Goal: Information Seeking & Learning: Learn about a topic

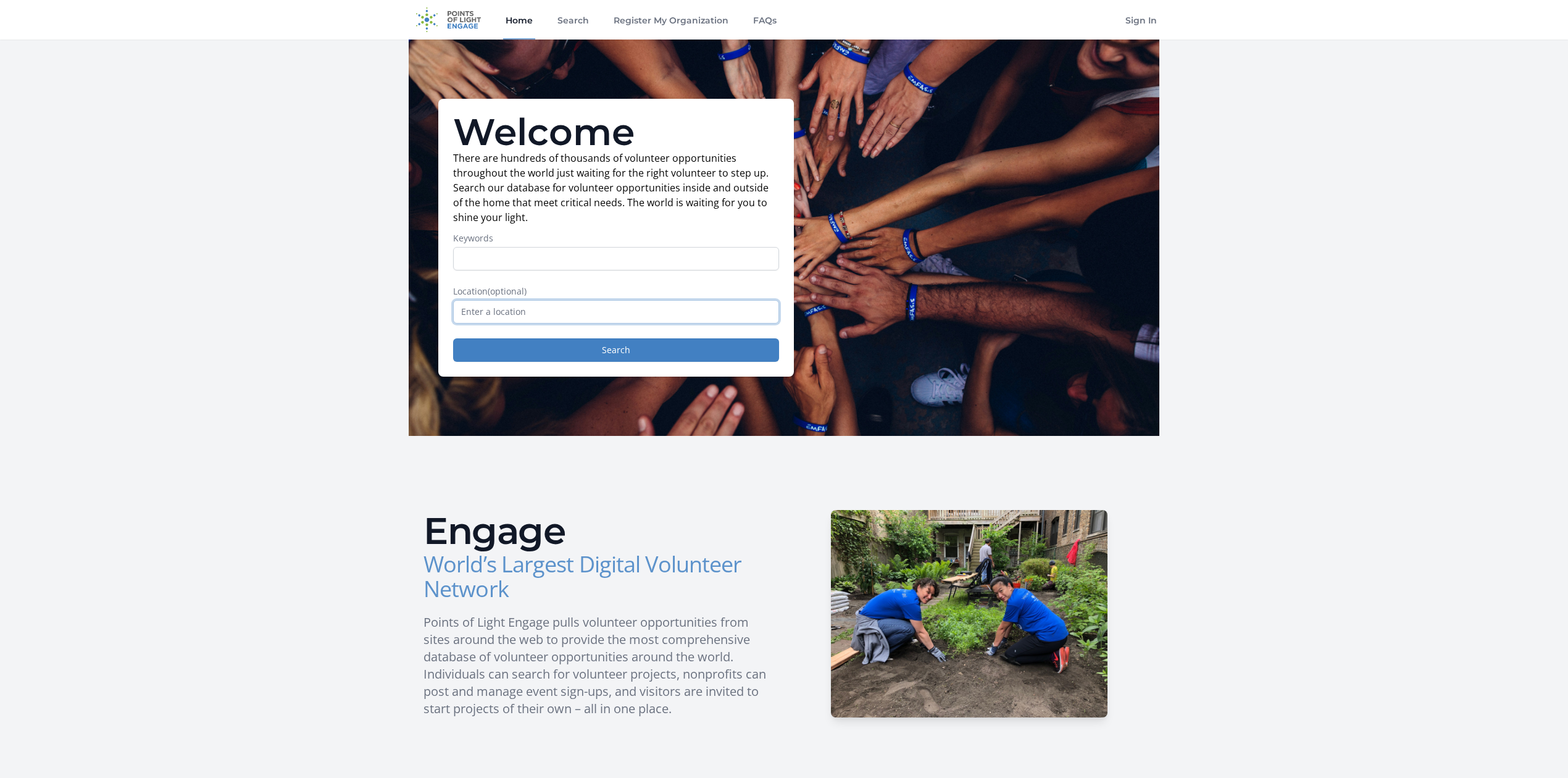
click at [641, 322] on input "text" at bounding box center [616, 312] width 326 height 24
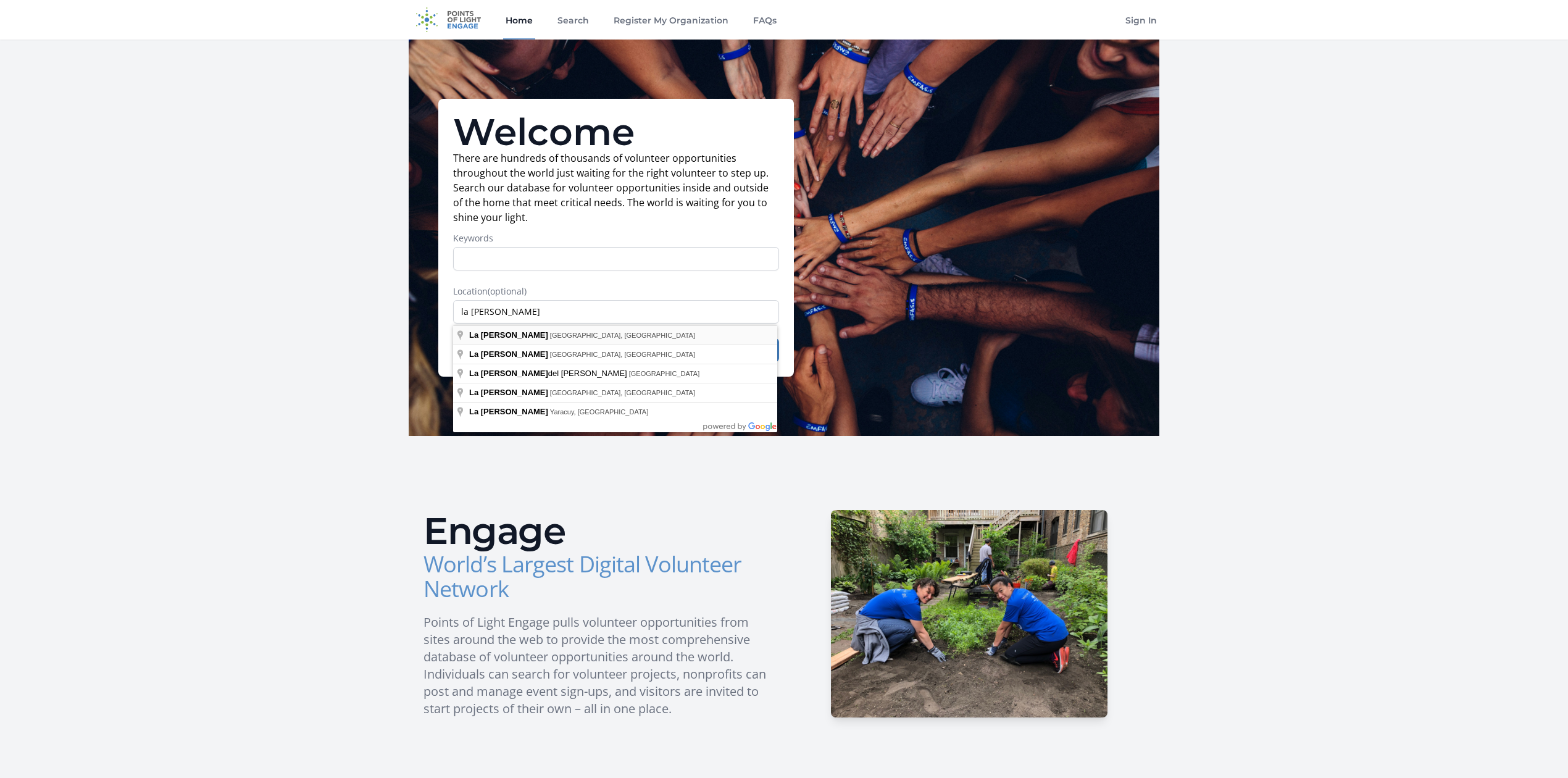
type input "[GEOGRAPHIC_DATA], [GEOGRAPHIC_DATA], [GEOGRAPHIC_DATA]"
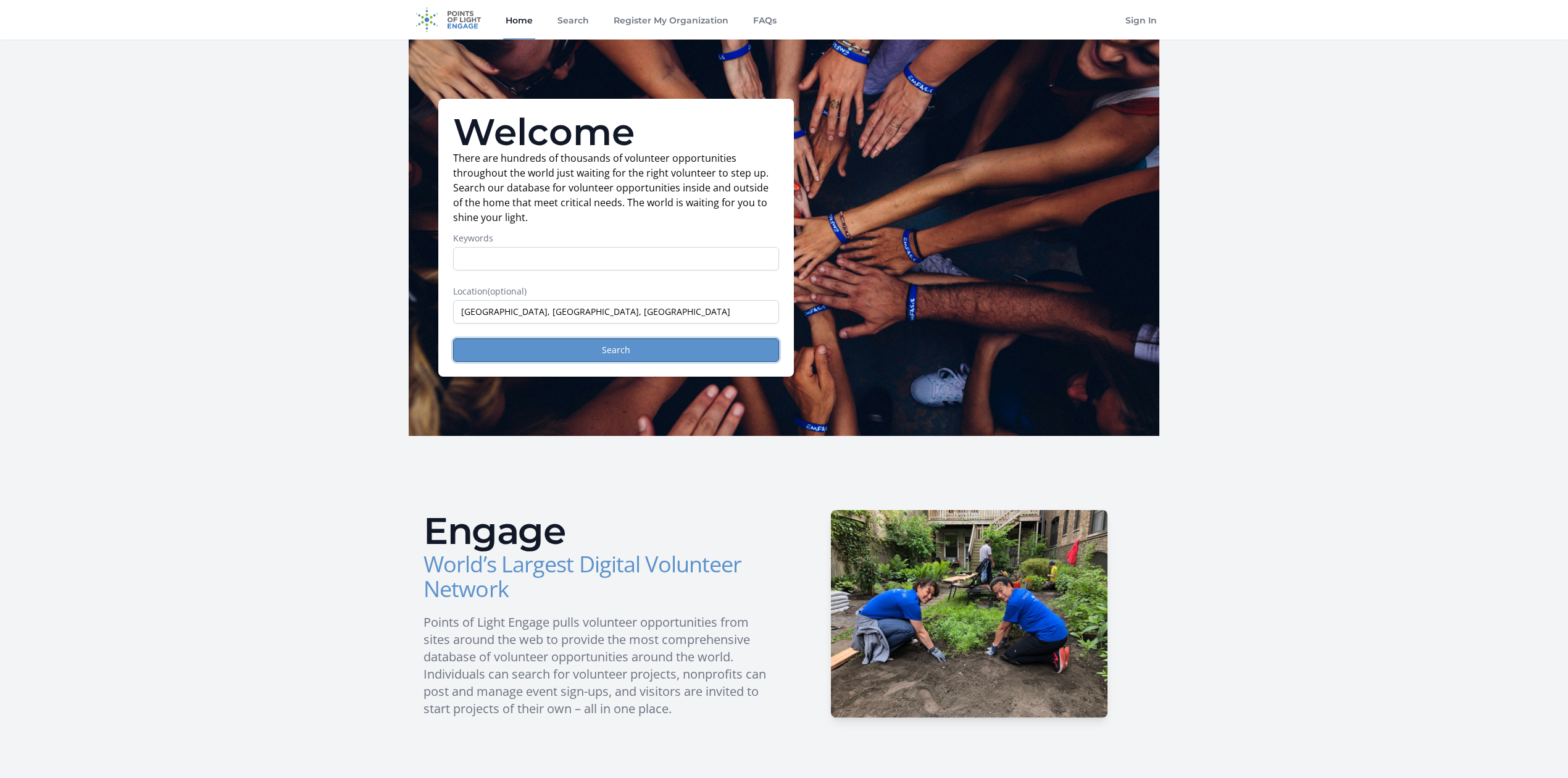
click at [627, 347] on button "Search" at bounding box center [616, 350] width 326 height 24
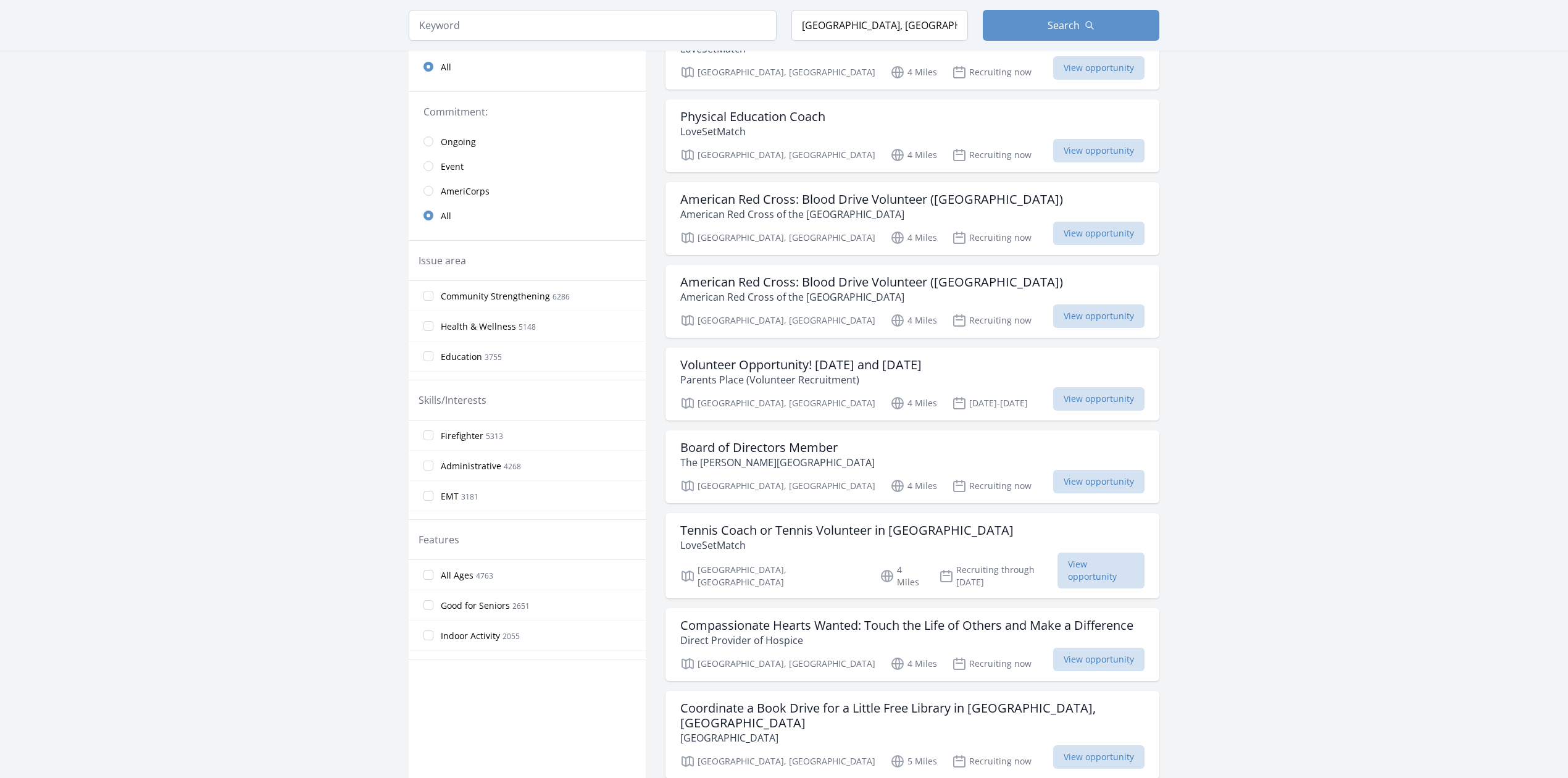
scroll to position [329, 0]
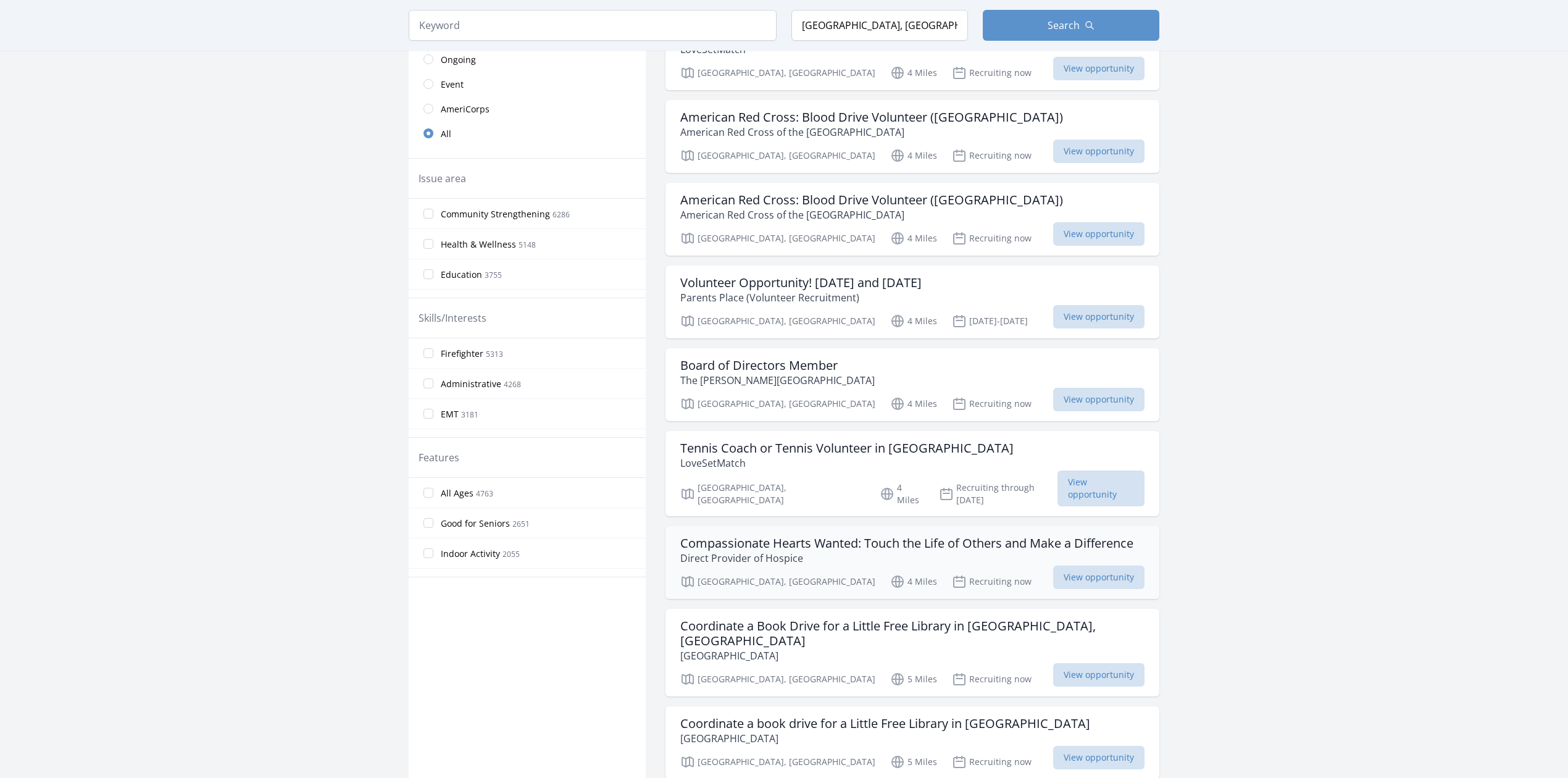
click at [929, 540] on h3 "Compassionate Hearts Wanted: Touch the Life of Others and Make a Difference" at bounding box center [907, 543] width 453 height 15
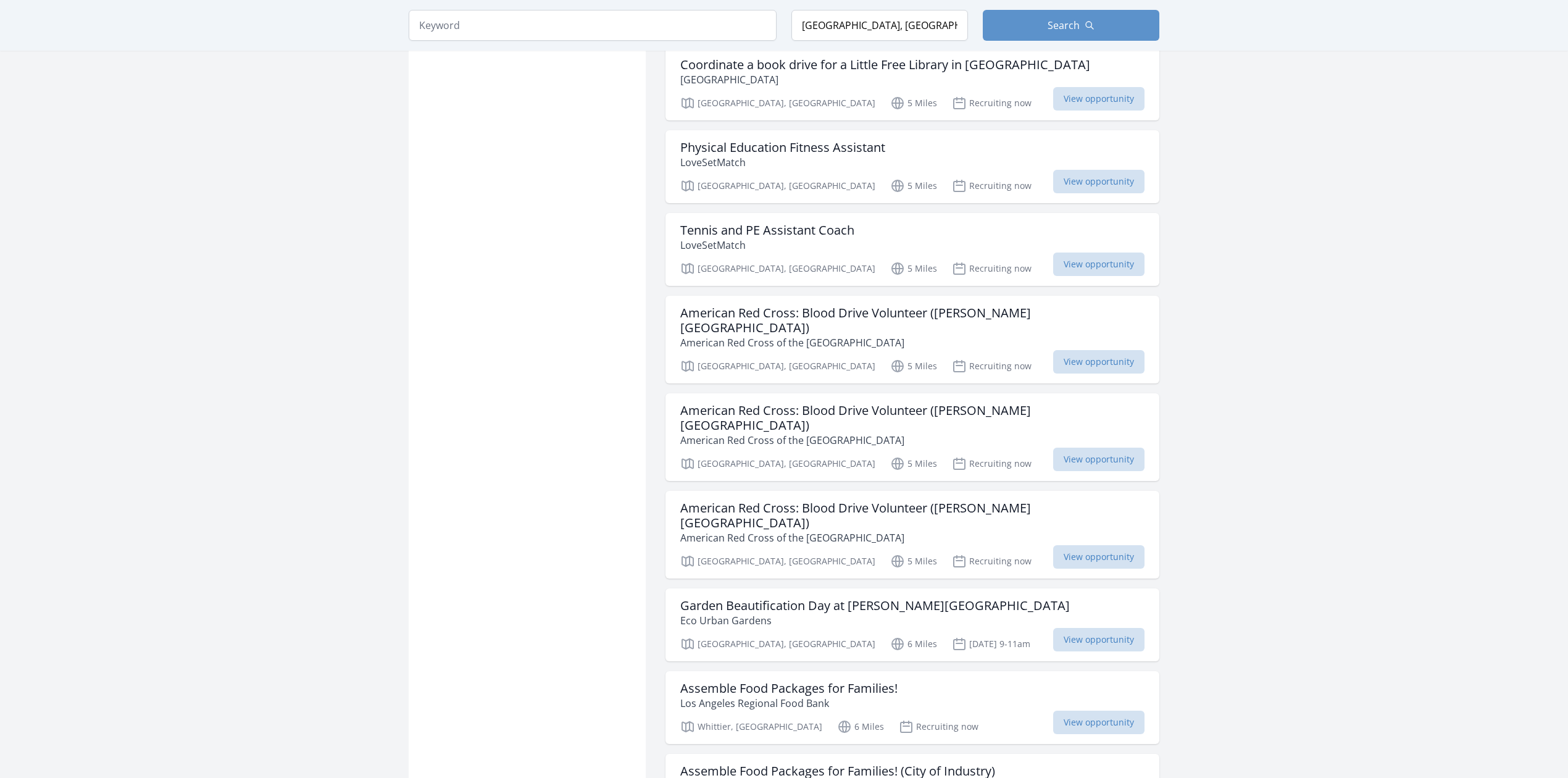
scroll to position [1070, 0]
